Goal: Task Accomplishment & Management: Manage account settings

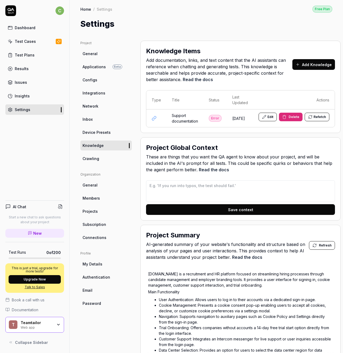
type textarea "*"
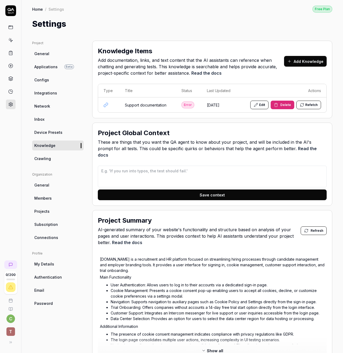
type textarea "*"
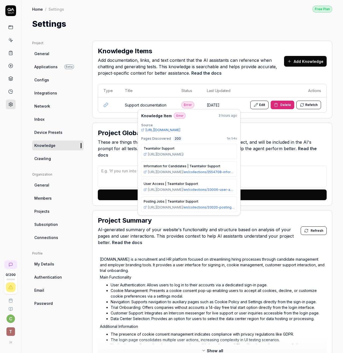
click at [257, 104] on icon at bounding box center [255, 104] width 3 height 3
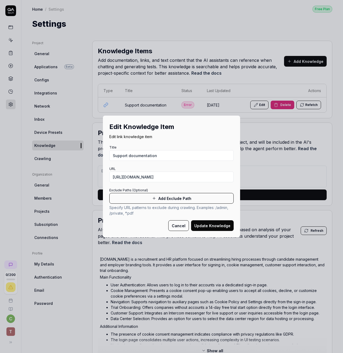
click at [167, 197] on button "Add Exclude Path" at bounding box center [171, 198] width 124 height 11
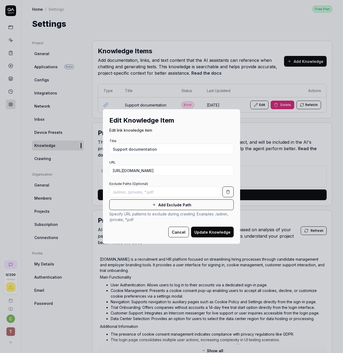
click at [162, 192] on input at bounding box center [164, 192] width 111 height 11
type input "app.teamtailor.com"
click at [215, 234] on button "Update Knowledge" at bounding box center [212, 232] width 43 height 11
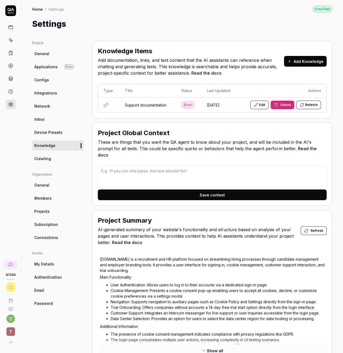
click at [233, 144] on span "These are things that you want the QA agent to know about your project, and wil…" at bounding box center [212, 148] width 229 height 19
click at [54, 159] on link "Crawling" at bounding box center [57, 159] width 51 height 10
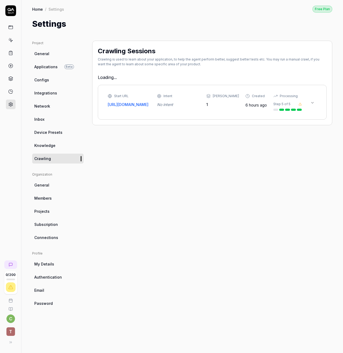
type textarea "*"
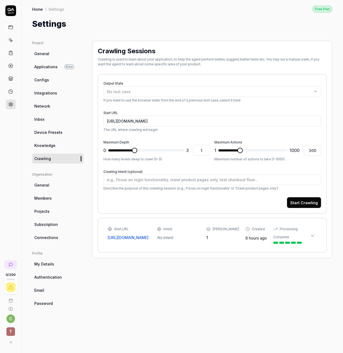
click at [311, 236] on icon at bounding box center [312, 236] width 4 height 4
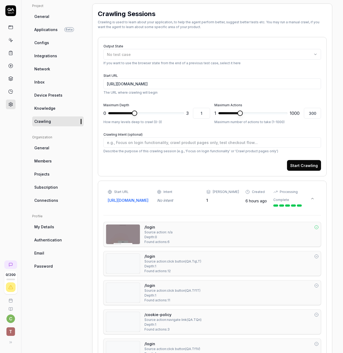
scroll to position [39, 0]
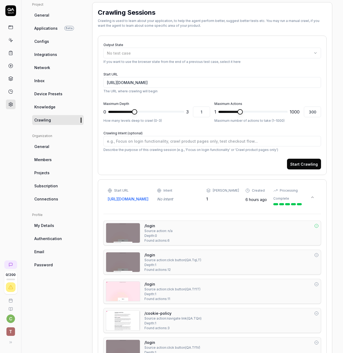
click at [69, 298] on div "Project General Applications Beta Configs Integrations Network Inbox Device Pre…" at bounding box center [57, 217] width 51 height 430
click at [55, 145] on link "General" at bounding box center [57, 147] width 51 height 10
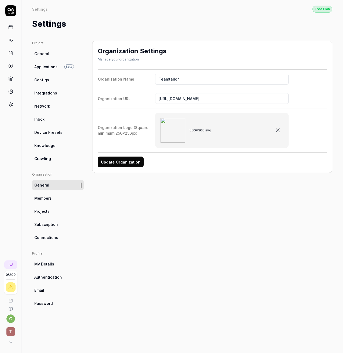
drag, startPoint x: 154, startPoint y: 196, endPoint x: 129, endPoint y: 173, distance: 34.1
click at [154, 196] on div "Organization Settings Manage your organization Organization Name Teamtailor Org…" at bounding box center [212, 192] width 240 height 302
click at [117, 162] on button "Update Organization" at bounding box center [121, 162] width 46 height 11
click at [43, 199] on span "Members" at bounding box center [42, 198] width 17 height 6
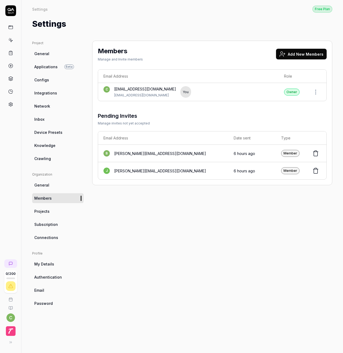
click at [47, 211] on span "Projects" at bounding box center [41, 212] width 15 height 6
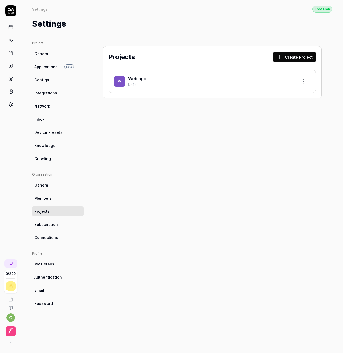
click at [52, 224] on span "Subscription" at bounding box center [46, 225] width 24 height 6
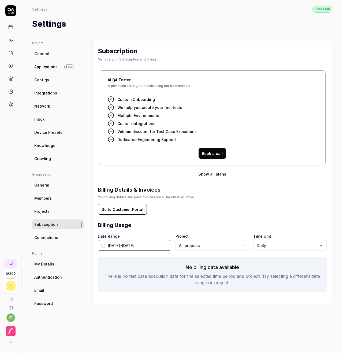
click at [47, 239] on span "Connections" at bounding box center [46, 238] width 24 height 6
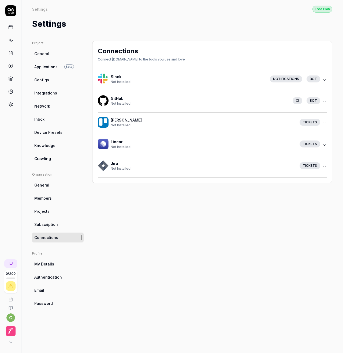
click at [325, 81] on icon "button" at bounding box center [324, 80] width 4 height 4
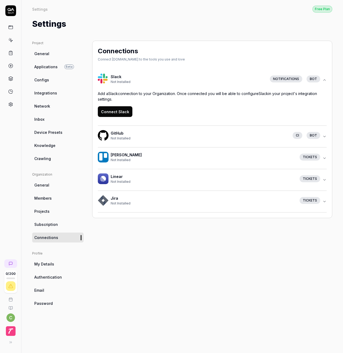
click at [189, 108] on div "Add a Slack connection to your Organization. Once connected you will be able to…" at bounding box center [212, 104] width 229 height 26
click at [325, 137] on icon "button" at bounding box center [324, 136] width 4 height 4
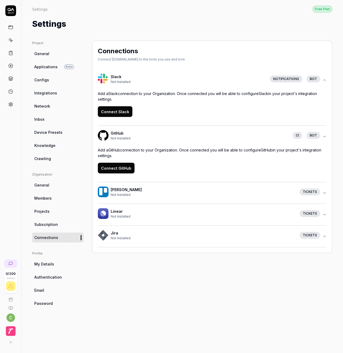
drag, startPoint x: 195, startPoint y: 94, endPoint x: 157, endPoint y: 98, distance: 37.7
click at [194, 94] on p "Add a Slack connection to your Organization. Once connected you will be able to…" at bounding box center [212, 96] width 229 height 11
click at [118, 111] on button "Connect Slack" at bounding box center [115, 111] width 35 height 11
drag, startPoint x: 211, startPoint y: 292, endPoint x: 170, endPoint y: 271, distance: 46.0
click at [211, 292] on div "Connections Connect QA.tech to the tools you use and love Slack Not Installed N…" at bounding box center [212, 192] width 240 height 302
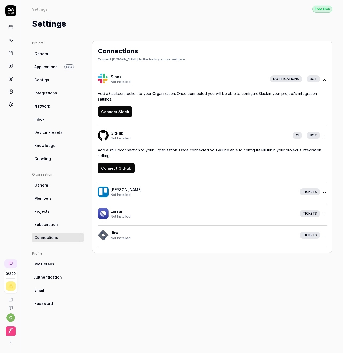
click at [50, 264] on span "My Details" at bounding box center [44, 264] width 20 height 6
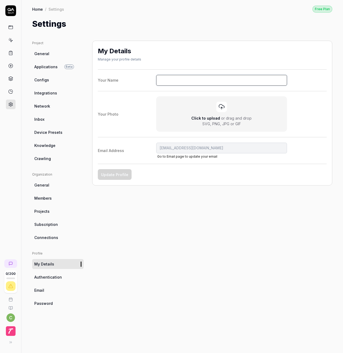
click at [186, 81] on input "Your Name" at bounding box center [221, 80] width 131 height 11
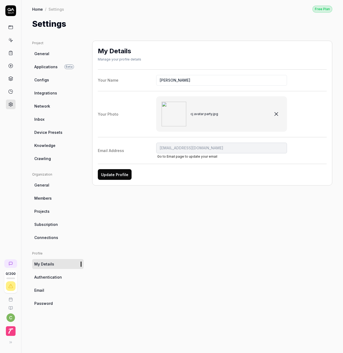
click at [114, 175] on button "Update Profile" at bounding box center [115, 174] width 34 height 11
type input "[PERSON_NAME]"
click at [49, 278] on span "Authentication" at bounding box center [48, 277] width 28 height 6
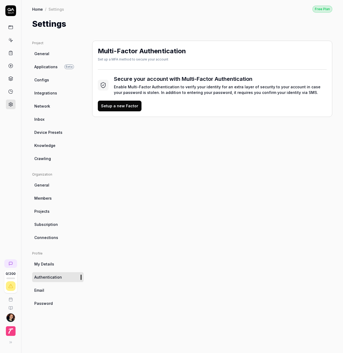
drag, startPoint x: 164, startPoint y: 164, endPoint x: 164, endPoint y: 158, distance: 6.2
click at [164, 164] on div "Multi-Factor Authentication Set up a MFA method to secure your account Secure y…" at bounding box center [212, 192] width 240 height 302
click at [117, 108] on button "Setup a new Factor" at bounding box center [120, 106] width 44 height 11
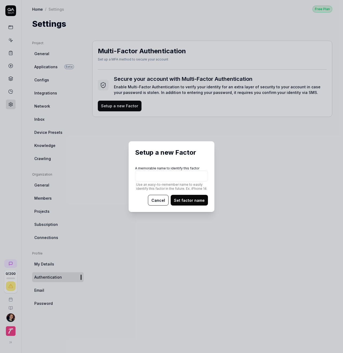
click at [172, 177] on input "A memorable name to identify this factor Use an easy-to-remember name to easily…" at bounding box center [171, 176] width 73 height 11
type input "iCloud"
click at [187, 200] on button "Set factor name" at bounding box center [189, 200] width 37 height 11
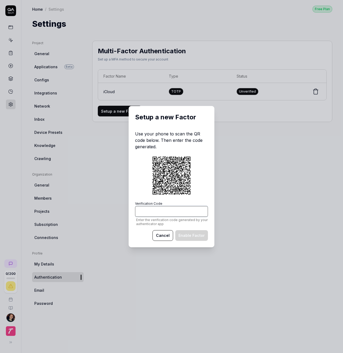
click at [163, 212] on input "Verification Code Enter the verification code generated by your authenticator a…" at bounding box center [171, 211] width 73 height 11
paste input "083895"
type input "083895"
drag, startPoint x: 195, startPoint y: 234, endPoint x: 198, endPoint y: 235, distance: 3.3
click at [195, 234] on button "Enable Factor" at bounding box center [191, 235] width 33 height 11
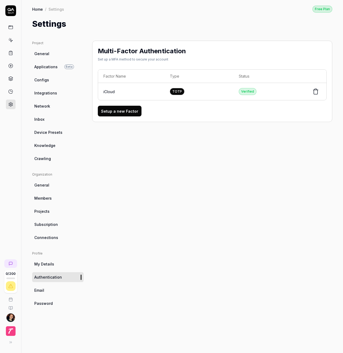
click at [48, 290] on link "Email" at bounding box center [57, 290] width 51 height 10
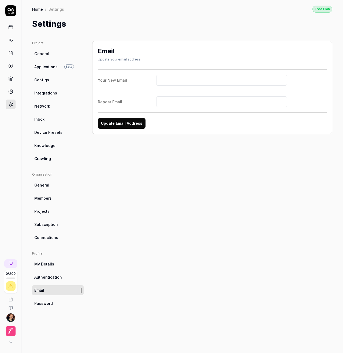
click at [53, 304] on link "Password" at bounding box center [57, 303] width 51 height 10
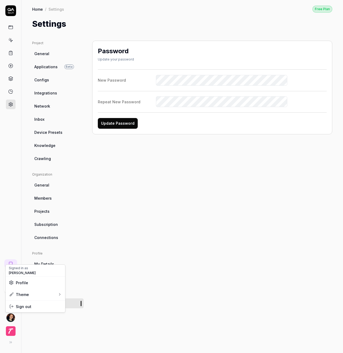
click at [11, 318] on html "0 / 200 Home / Settings Free Plan Home / Settings Free Plan Settings Project Ge…" at bounding box center [171, 176] width 343 height 353
click at [88, 321] on div "System" at bounding box center [86, 319] width 18 height 8
click at [176, 277] on div "Password Update your password New Password Repeat New Password Update Password" at bounding box center [212, 192] width 240 height 302
click at [11, 11] on icon at bounding box center [10, 10] width 11 height 11
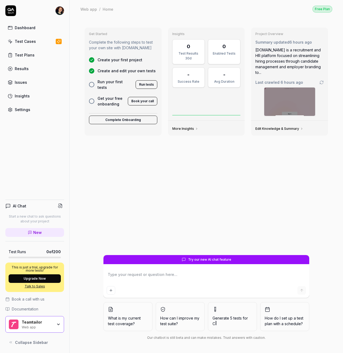
click at [180, 160] on div "Get Started Complete the following steps to test your own site with QA.tech Cre…" at bounding box center [206, 139] width 252 height 232
click at [25, 42] on div "Test Cases" at bounding box center [25, 42] width 21 height 6
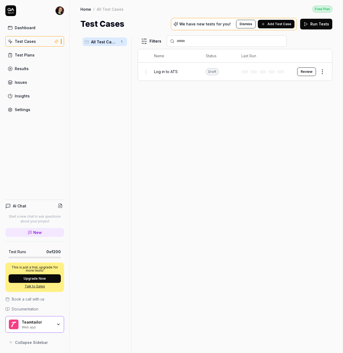
click at [307, 73] on button "Review" at bounding box center [306, 71] width 19 height 9
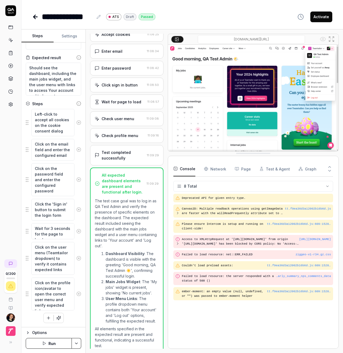
scroll to position [21, 0]
click at [78, 258] on icon at bounding box center [78, 258] width 5 height 5
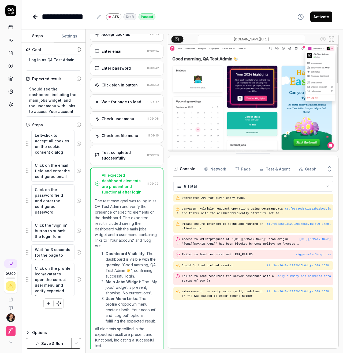
click at [78, 343] on html "**********" at bounding box center [171, 176] width 343 height 353
click at [31, 306] on div "Save" at bounding box center [50, 307] width 68 height 12
click at [320, 16] on button "Activate" at bounding box center [321, 17] width 22 height 11
click at [10, 39] on icon at bounding box center [10, 40] width 5 height 5
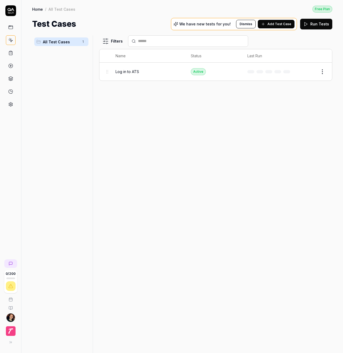
click at [270, 24] on span "Add Test Case" at bounding box center [279, 24] width 24 height 5
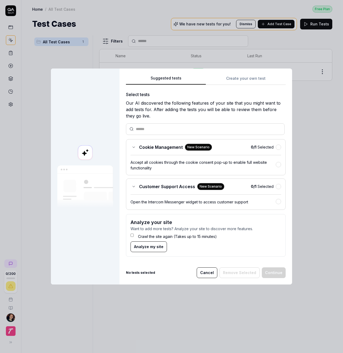
click at [278, 149] on button "button" at bounding box center [277, 147] width 5 height 5
click at [279, 186] on button "button" at bounding box center [277, 186] width 5 height 5
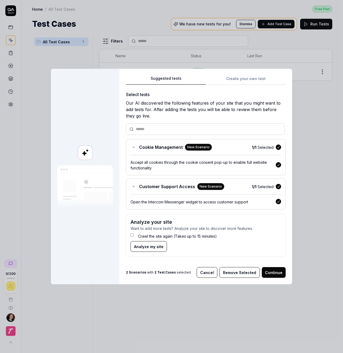
click at [238, 271] on button "Remove Selected" at bounding box center [239, 272] width 40 height 11
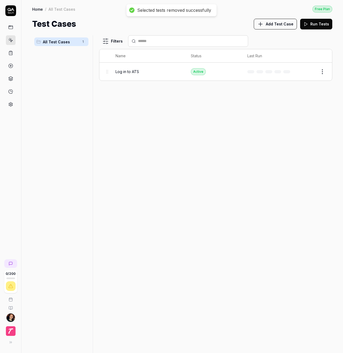
click at [203, 130] on div "Filters Name Status Last Run Log in to ATS Active Edit" at bounding box center [215, 194] width 233 height 318
click at [323, 72] on html "0 / 200 Home / All Test Cases Free Plan Home / All Test Cases Free Plan Test Ca…" at bounding box center [171, 176] width 343 height 353
drag, startPoint x: 220, startPoint y: 108, endPoint x: 279, endPoint y: 61, distance: 75.6
click at [220, 108] on html "0 / 200 Home / All Test Cases Free Plan Home / All Test Cases Free Plan Test Ca…" at bounding box center [171, 176] width 343 height 353
click at [315, 23] on button "Run Tests" at bounding box center [316, 24] width 32 height 11
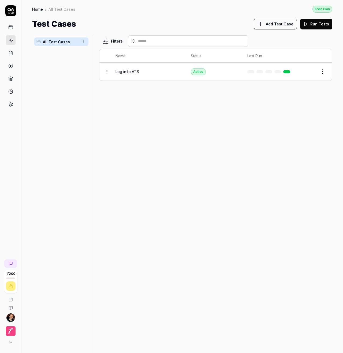
click at [7, 28] on link at bounding box center [11, 27] width 10 height 10
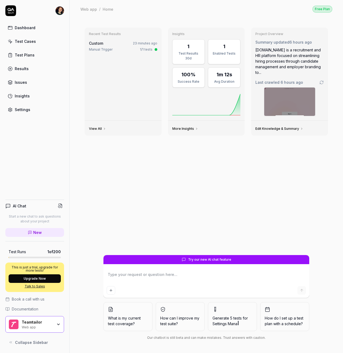
click at [33, 40] on div "Test Cases" at bounding box center [25, 42] width 21 height 6
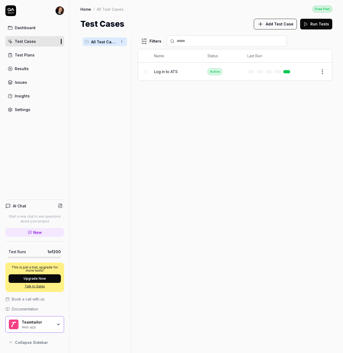
click at [22, 102] on div "Dashboard Test Cases Test Plans Results Issues Insights Settings" at bounding box center [34, 68] width 59 height 92
click at [21, 106] on link "Settings" at bounding box center [34, 109] width 59 height 10
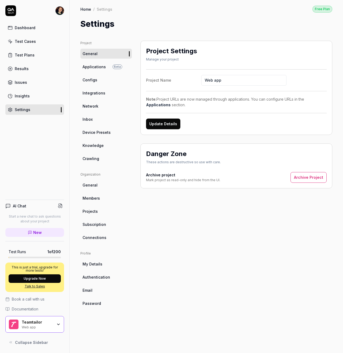
click at [91, 147] on span "Knowledge" at bounding box center [92, 146] width 21 height 6
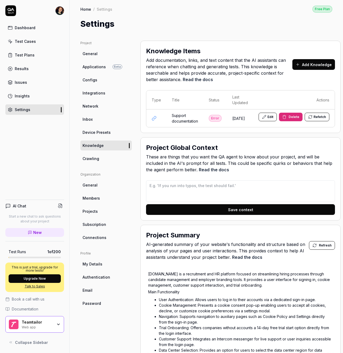
click at [190, 118] on td "Support documentation" at bounding box center [184, 118] width 37 height 18
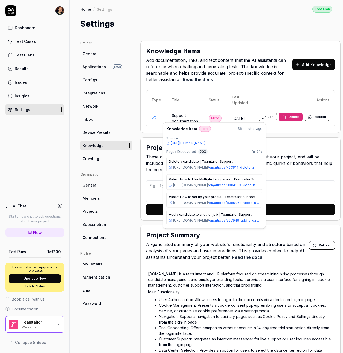
scroll to position [3463, 0]
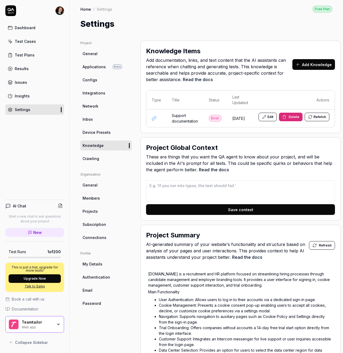
click at [139, 98] on div "Project General Applications Beta Configs Integrations Network Inbox Device Pre…" at bounding box center [206, 294] width 252 height 506
click at [17, 57] on div "Test Plans" at bounding box center [25, 55] width 20 height 6
click at [20, 43] on div "Test Cases" at bounding box center [25, 42] width 21 height 6
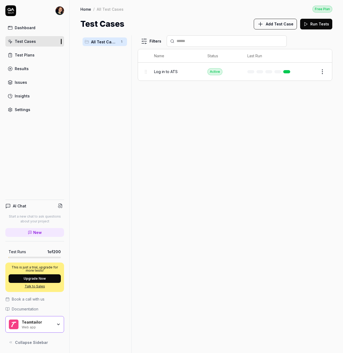
click at [173, 72] on span "Log in to ATS" at bounding box center [166, 72] width 24 height 6
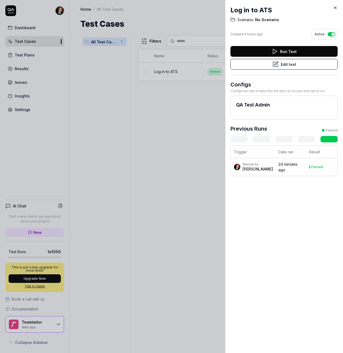
click at [248, 68] on button "Edit test" at bounding box center [283, 64] width 107 height 11
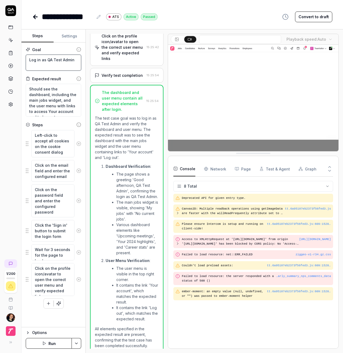
drag, startPoint x: 60, startPoint y: 61, endPoint x: 75, endPoint y: 60, distance: 15.3
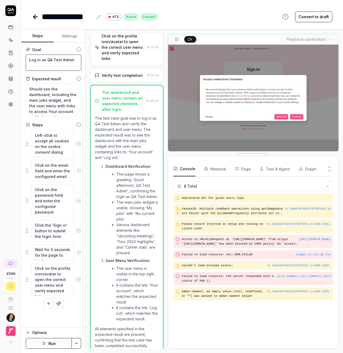
click at [75, 60] on textarea "Log in as QA Test Admin" at bounding box center [53, 63] width 55 height 16
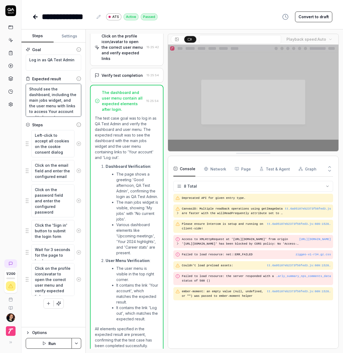
click at [31, 89] on textarea "Should see the dashboard, including the main jobs widget, and the user menu wit…" at bounding box center [53, 100] width 55 height 33
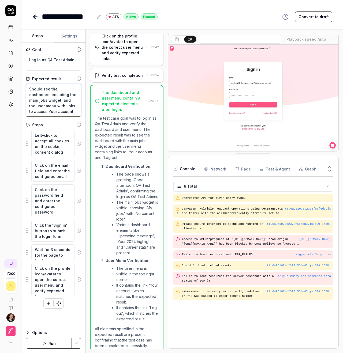
drag, startPoint x: 28, startPoint y: 89, endPoint x: 71, endPoint y: 89, distance: 42.3
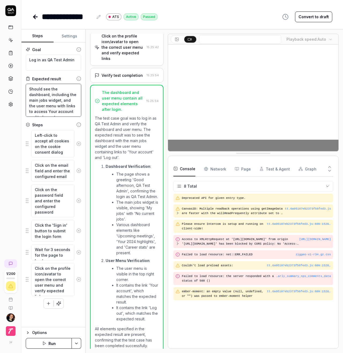
click at [71, 89] on textarea "Should see the dashboard, including the main jobs widget, and the user menu wit…" at bounding box center [53, 100] width 55 height 33
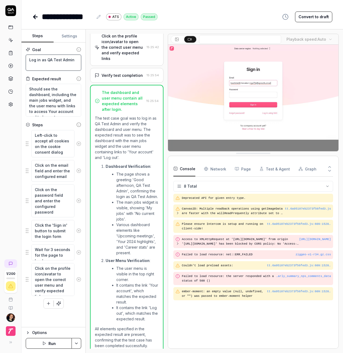
click at [36, 58] on textarea "Log in as QA Test Admin" at bounding box center [53, 63] width 55 height 16
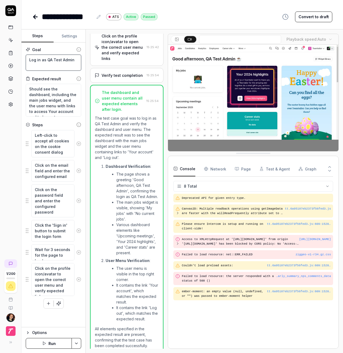
click at [36, 58] on textarea "Log in as QA Test Admin" at bounding box center [53, 63] width 55 height 16
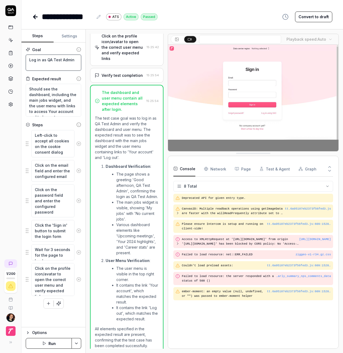
click at [36, 58] on textarea "Log in as QA Test Admin" at bounding box center [53, 63] width 55 height 16
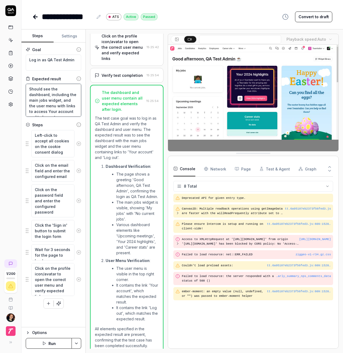
click at [41, 92] on textarea "Should see the dashboard, including the main jobs widget, and the user menu wit…" at bounding box center [53, 100] width 55 height 33
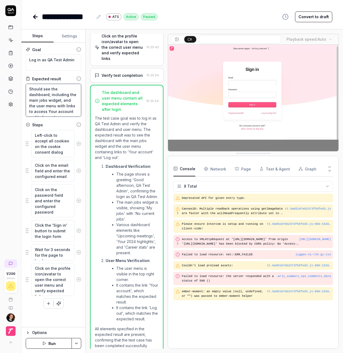
click at [42, 92] on textarea "Should see the dashboard, including the main jobs widget, and the user menu wit…" at bounding box center [53, 100] width 55 height 33
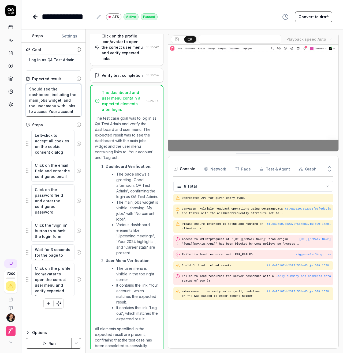
click at [42, 92] on textarea "Should see the dashboard, including the main jobs widget, and the user menu wit…" at bounding box center [53, 100] width 55 height 33
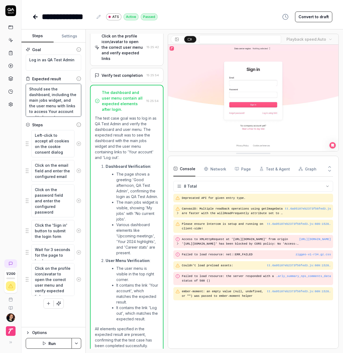
click at [42, 92] on textarea "Should see the dashboard, including the main jobs widget, and the user menu wit…" at bounding box center [53, 100] width 55 height 33
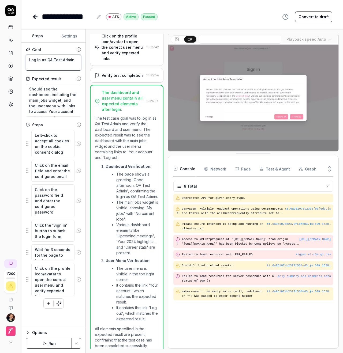
click at [53, 60] on textarea "Log in as QA Test Admin" at bounding box center [53, 63] width 55 height 16
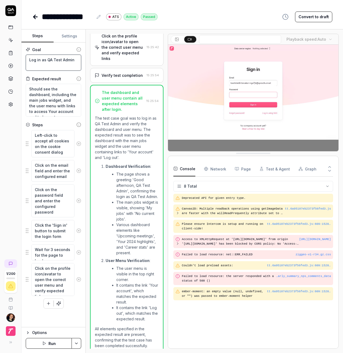
click at [53, 60] on textarea "Log in as QA Test Admin" at bounding box center [53, 63] width 55 height 16
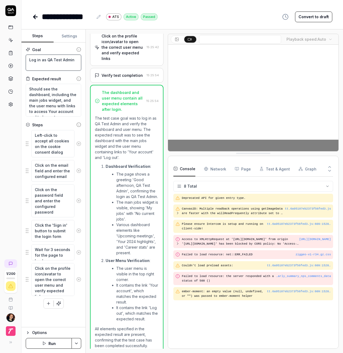
click at [53, 60] on textarea "Log in as QA Test Admin" at bounding box center [53, 63] width 55 height 16
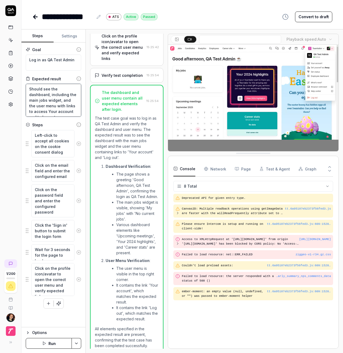
click at [54, 93] on textarea "Should see the dashboard, including the main jobs widget, and the user menu wit…" at bounding box center [53, 100] width 55 height 33
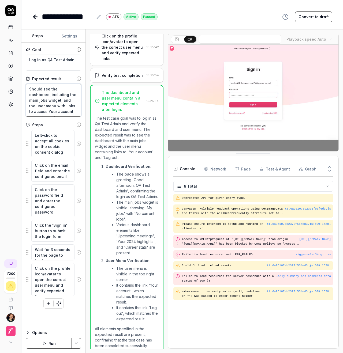
click at [54, 93] on textarea "Should see the dashboard, including the main jobs widget, and the user menu wit…" at bounding box center [53, 100] width 55 height 33
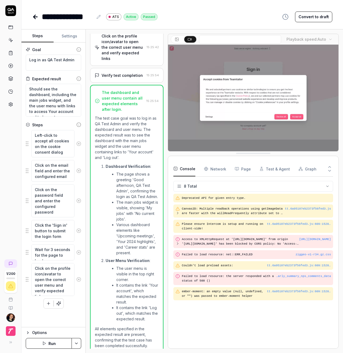
click at [84, 97] on div "Goal Log in as QA Test Admin Expected result Should see the dashboard, includin…" at bounding box center [53, 185] width 64 height 285
click at [213, 20] on div "**********" at bounding box center [182, 17] width 300 height 12
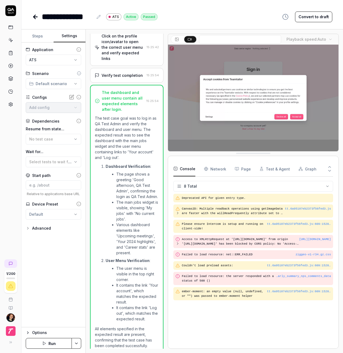
click at [72, 37] on button "Settings" at bounding box center [70, 36] width 32 height 13
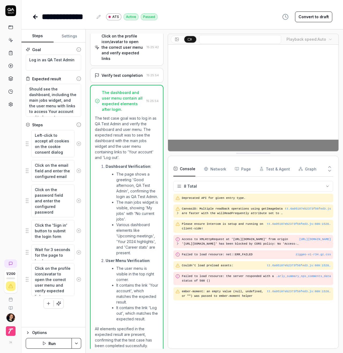
click at [37, 37] on button "Steps" at bounding box center [37, 36] width 32 height 13
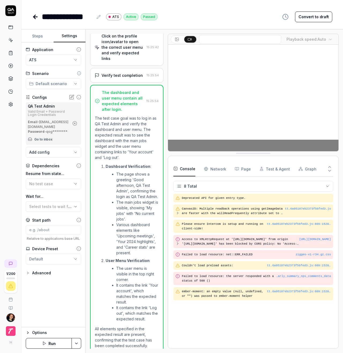
click at [68, 35] on button "Settings" at bounding box center [70, 36] width 32 height 13
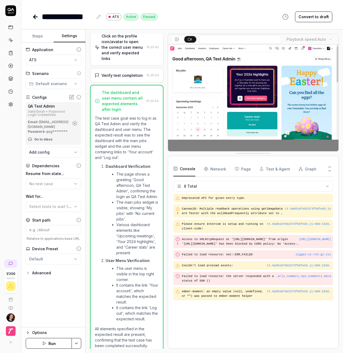
click at [28, 275] on icon "button" at bounding box center [28, 273] width 4 height 4
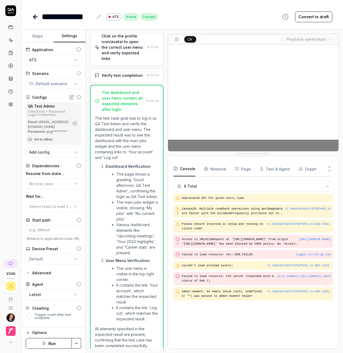
scroll to position [1, 0]
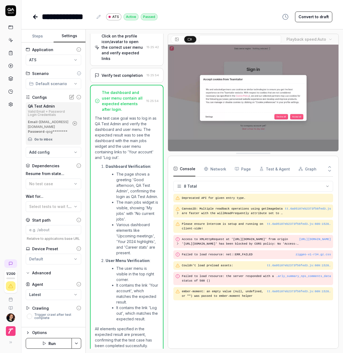
click at [28, 275] on icon "button" at bounding box center [28, 273] width 4 height 4
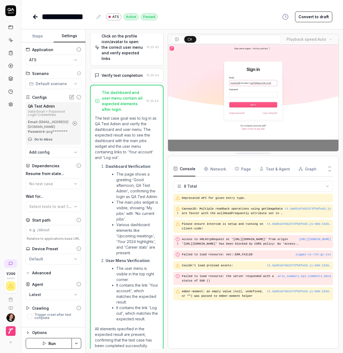
scroll to position [0, 0]
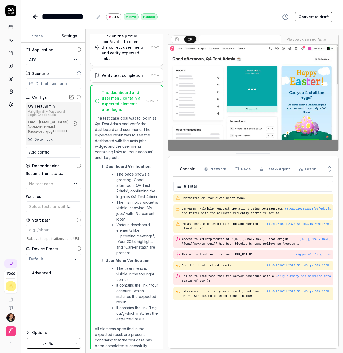
click at [51, 83] on html "**********" at bounding box center [171, 176] width 343 height 353
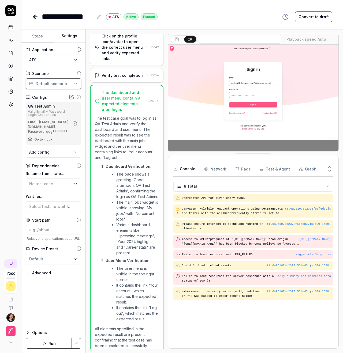
drag, startPoint x: 51, startPoint y: 84, endPoint x: 55, endPoint y: 80, distance: 5.9
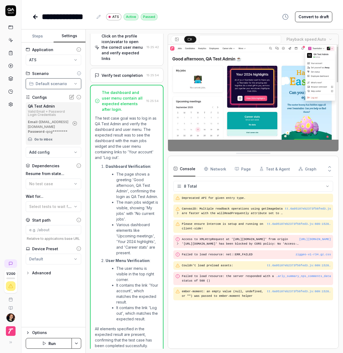
click at [51, 84] on html "**********" at bounding box center [171, 176] width 343 height 353
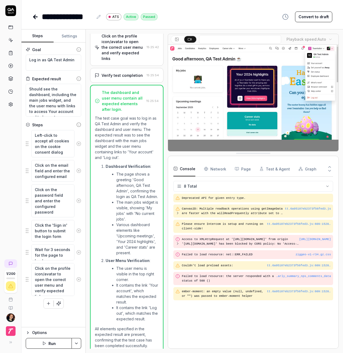
drag, startPoint x: 36, startPoint y: 35, endPoint x: 45, endPoint y: 38, distance: 9.2
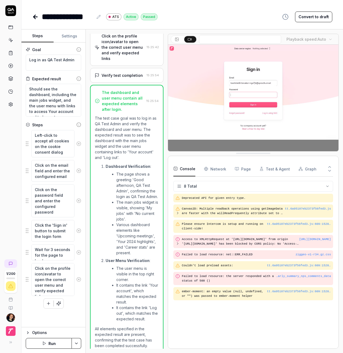
click at [37, 35] on button "Steps" at bounding box center [37, 36] width 32 height 13
click at [36, 18] on icon at bounding box center [35, 17] width 6 height 6
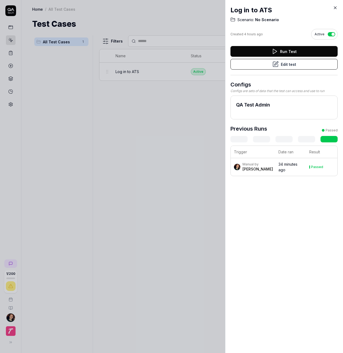
click at [107, 135] on div at bounding box center [171, 176] width 343 height 353
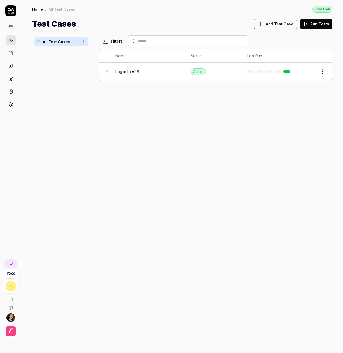
click at [157, 125] on div "Filters Name Status Last Run Log in to ATS Active Edit" at bounding box center [215, 194] width 233 height 318
click at [11, 52] on rect at bounding box center [11, 51] width 2 height 1
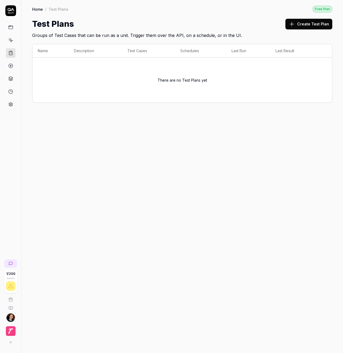
click at [10, 66] on polygon at bounding box center [10, 66] width 1 height 2
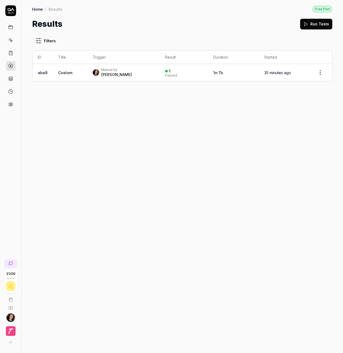
click at [12, 92] on icon at bounding box center [10, 91] width 5 height 5
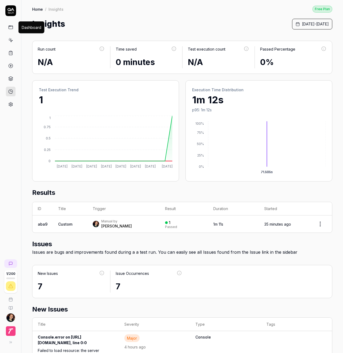
click at [12, 27] on icon at bounding box center [10, 27] width 5 height 5
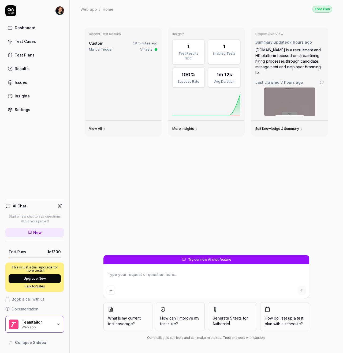
click at [321, 82] on icon at bounding box center [321, 82] width 4 height 4
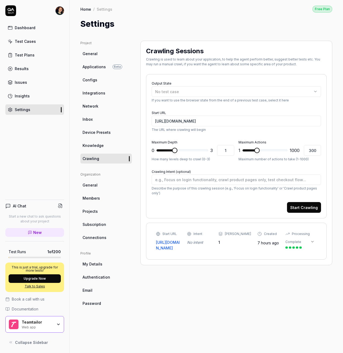
type textarea "*"
click at [316, 91] on icon "button" at bounding box center [315, 91] width 4 height 4
click at [183, 124] on div "Log in to ATS" at bounding box center [186, 121] width 67 height 9
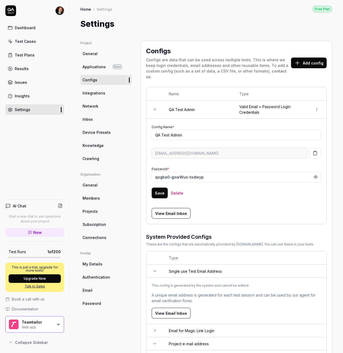
click at [110, 79] on link "Configs" at bounding box center [105, 80] width 51 height 10
click at [21, 95] on div "Insights" at bounding box center [22, 96] width 15 height 6
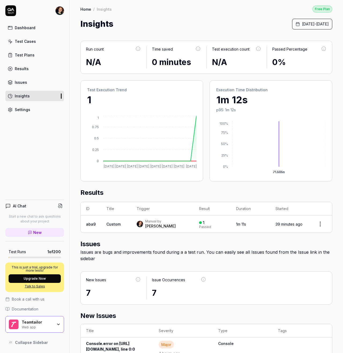
click at [76, 135] on div "Run count N/A Time saved 0 minutes Test execution count N/A Passed Percentage 0…" at bounding box center [206, 343] width 273 height 626
click at [77, 83] on div "Run count N/A Time saved 0 minutes Test execution count N/A Passed Percentage 0…" at bounding box center [206, 343] width 273 height 626
click at [22, 109] on div "Settings" at bounding box center [23, 110] width 16 height 6
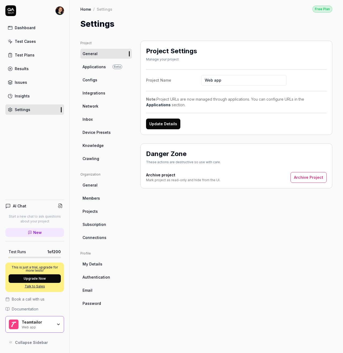
click at [110, 79] on link "Configs" at bounding box center [105, 80] width 51 height 10
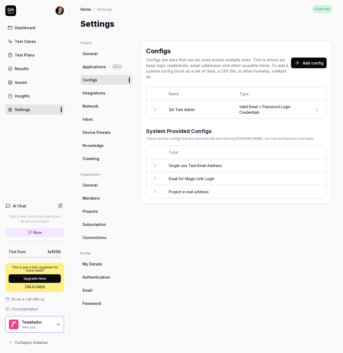
click at [221, 159] on td "Single use Test Email Address" at bounding box center [244, 165] width 163 height 13
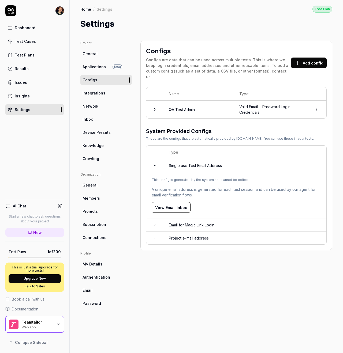
click at [36, 45] on link "Test Cases" at bounding box center [34, 41] width 59 height 10
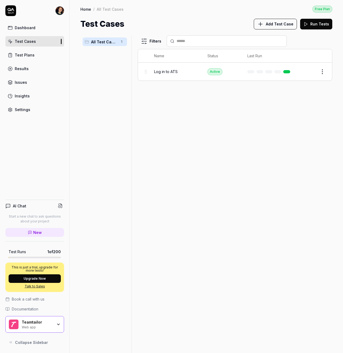
click at [271, 23] on span "Add Test Case" at bounding box center [280, 24] width 28 height 6
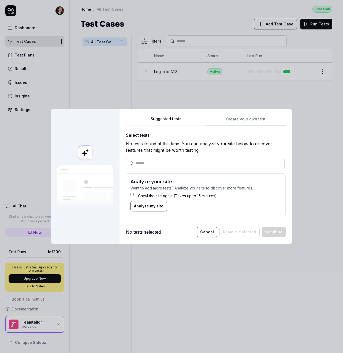
click at [243, 119] on div "Suggested tests Create your own test Select tests No tests found at this time. …" at bounding box center [206, 168] width 160 height 105
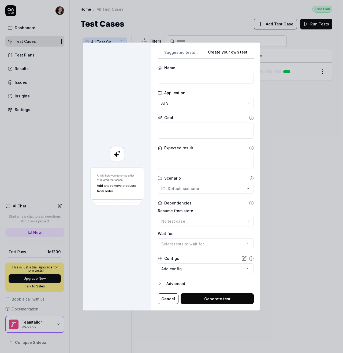
click at [194, 269] on body "**********" at bounding box center [171, 176] width 343 height 353
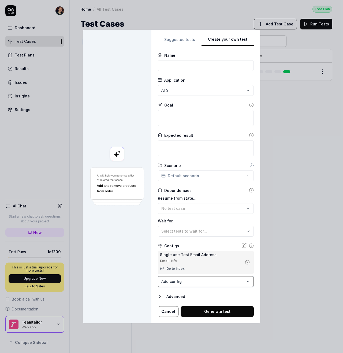
drag, startPoint x: 193, startPoint y: 268, endPoint x: 66, endPoint y: 115, distance: 198.4
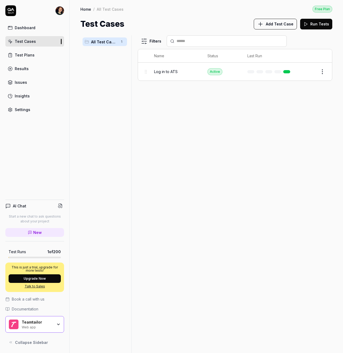
click at [29, 269] on span "Collapse Sidebar" at bounding box center [31, 343] width 33 height 6
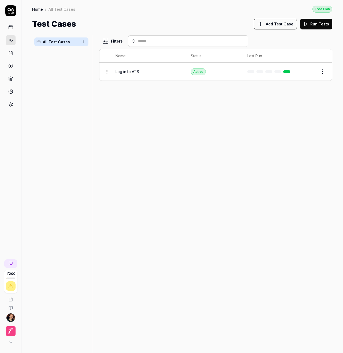
click at [12, 269] on html "1 / 200 Home / All Test Cases Free Plan Home / All Test Cases Free Plan Test Ca…" at bounding box center [171, 176] width 343 height 353
click at [12, 269] on img "button" at bounding box center [11, 331] width 10 height 10
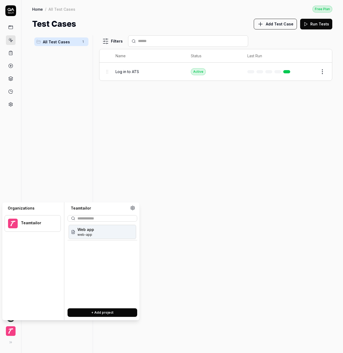
click at [12, 269] on img "button" at bounding box center [11, 331] width 10 height 10
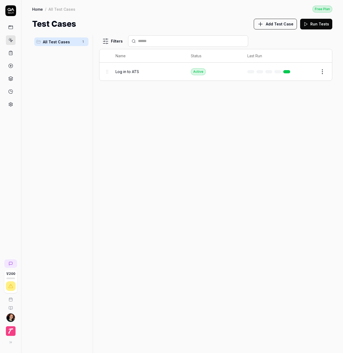
click at [12, 269] on html "1 / 200 Home / All Test Cases Free Plan Home / All Test Cases Free Plan Test Ca…" at bounding box center [171, 176] width 343 height 353
click at [13, 269] on html "1 / 200 Home / All Test Cases Free Plan Home / All Test Cases Free Plan Test Ca…" at bounding box center [171, 176] width 343 height 353
click at [12, 269] on img "button" at bounding box center [11, 331] width 10 height 10
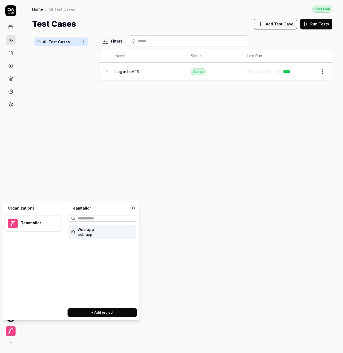
click at [12, 269] on img "button" at bounding box center [11, 331] width 10 height 10
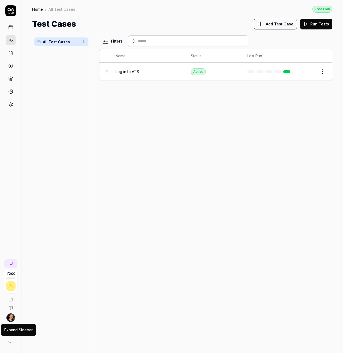
click at [10, 269] on icon at bounding box center [9, 342] width 4 height 4
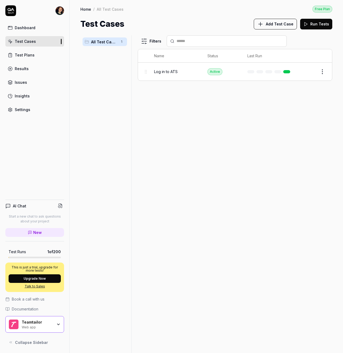
click at [19, 269] on span "Collapse Sidebar" at bounding box center [31, 343] width 33 height 6
